Goal: Navigation & Orientation: Find specific page/section

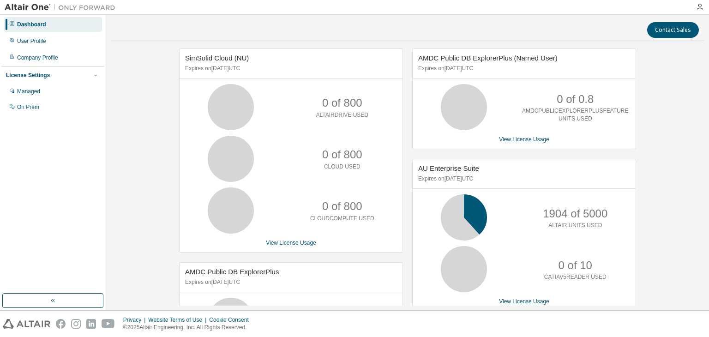
click at [190, 14] on div at bounding box center [405, 7] width 571 height 14
